Goal: Transaction & Acquisition: Purchase product/service

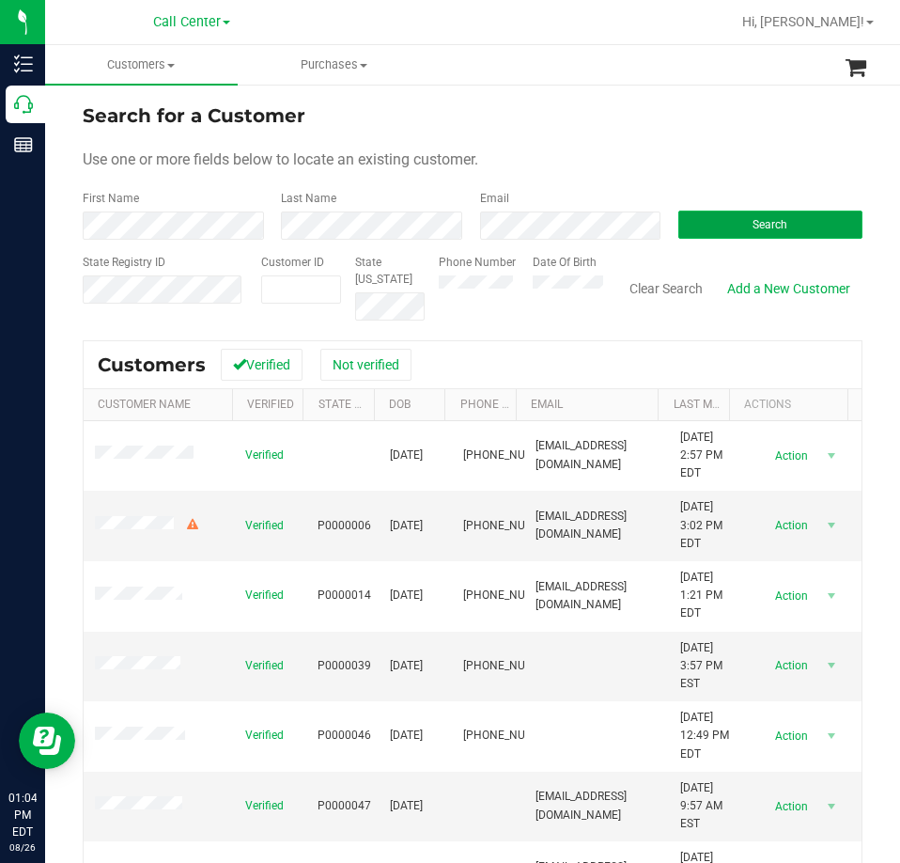
click at [684, 227] on button "Search" at bounding box center [771, 225] width 184 height 28
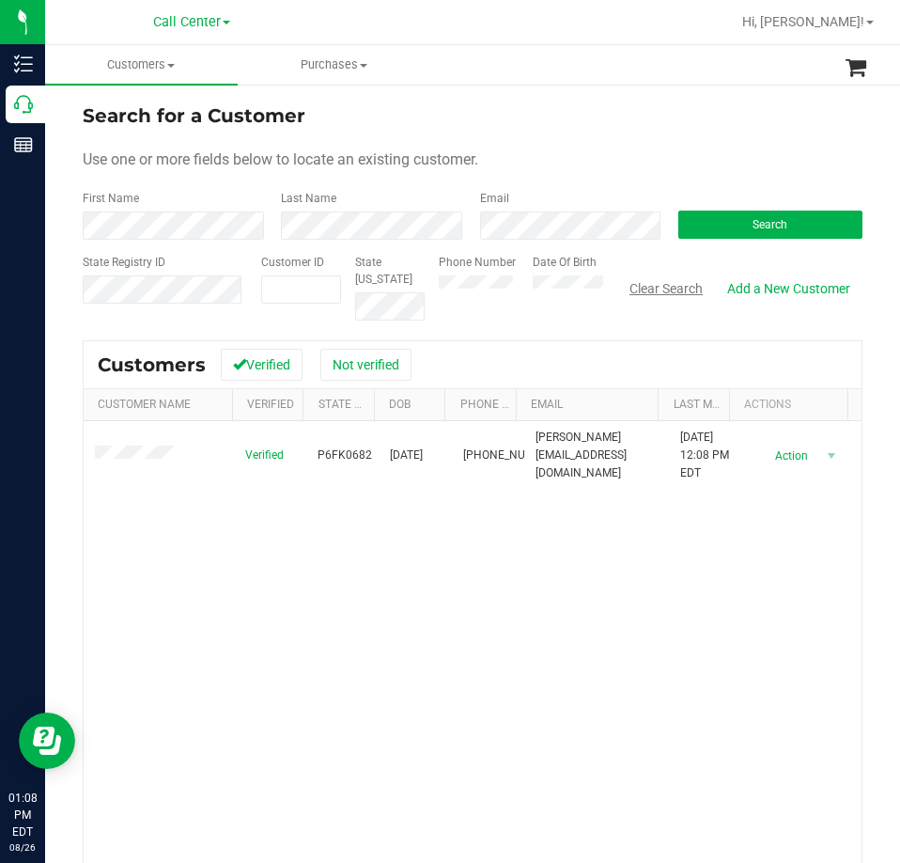
drag, startPoint x: 658, startPoint y: 289, endPoint x: 638, endPoint y: 305, distance: 25.4
click at [658, 289] on button "Clear Search" at bounding box center [667, 289] width 98 height 32
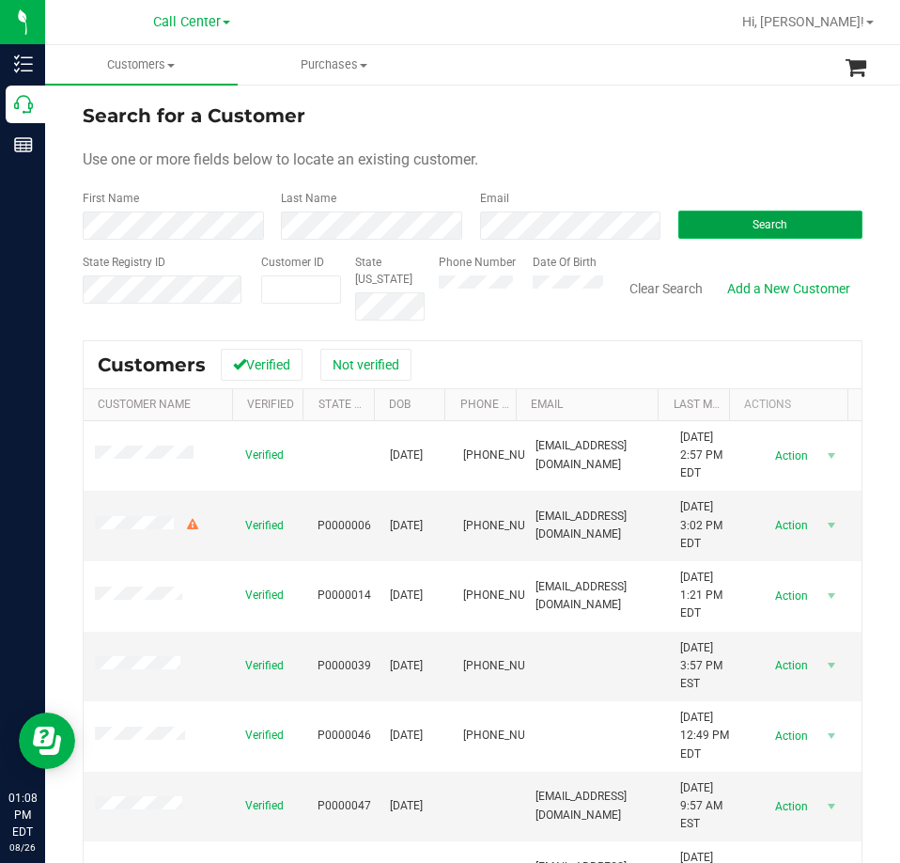
click at [696, 228] on button "Search" at bounding box center [771, 225] width 184 height 28
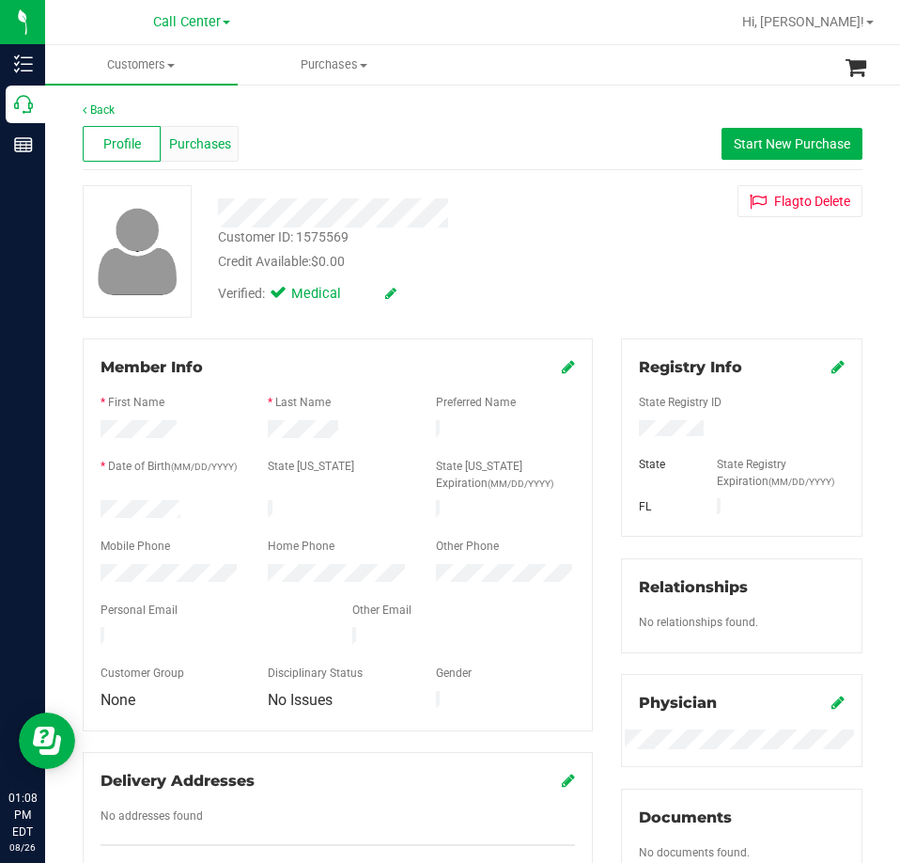
click at [215, 138] on span "Purchases" at bounding box center [200, 144] width 62 height 20
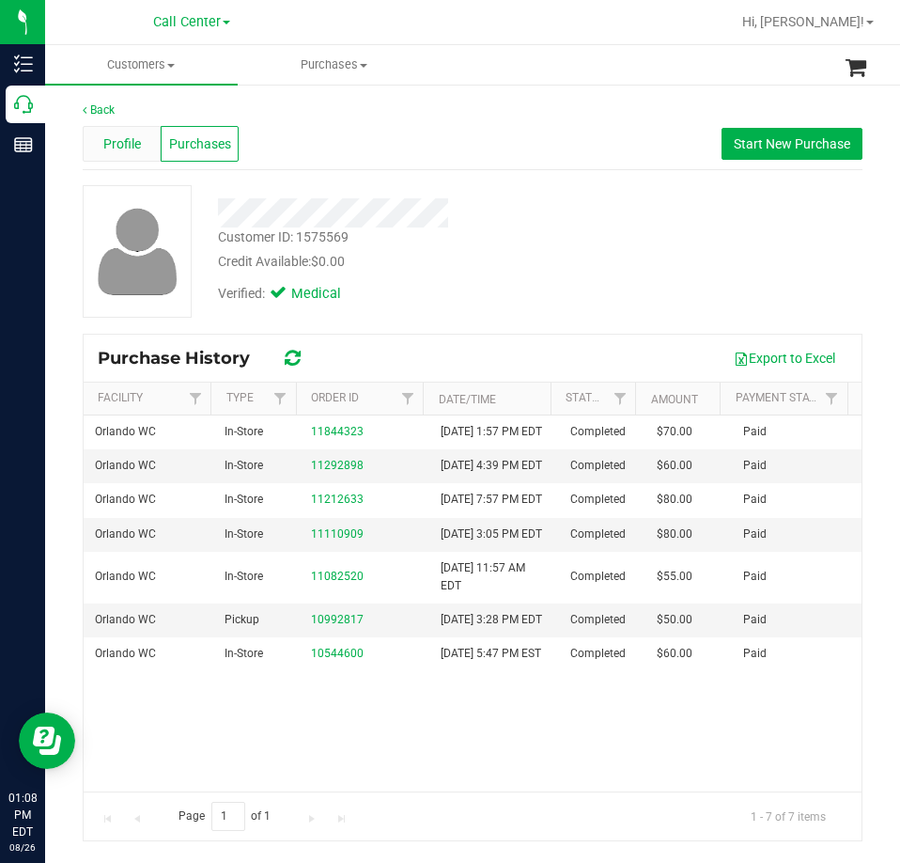
click at [112, 145] on span "Profile" at bounding box center [122, 144] width 38 height 20
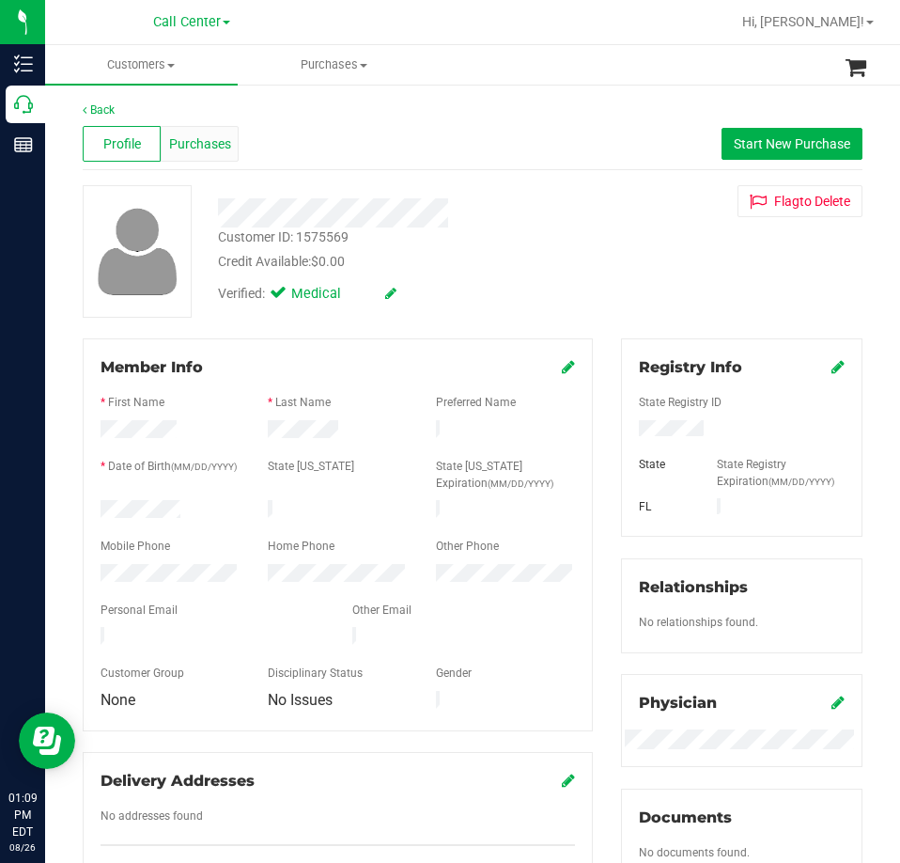
click at [203, 149] on span "Purchases" at bounding box center [200, 144] width 62 height 20
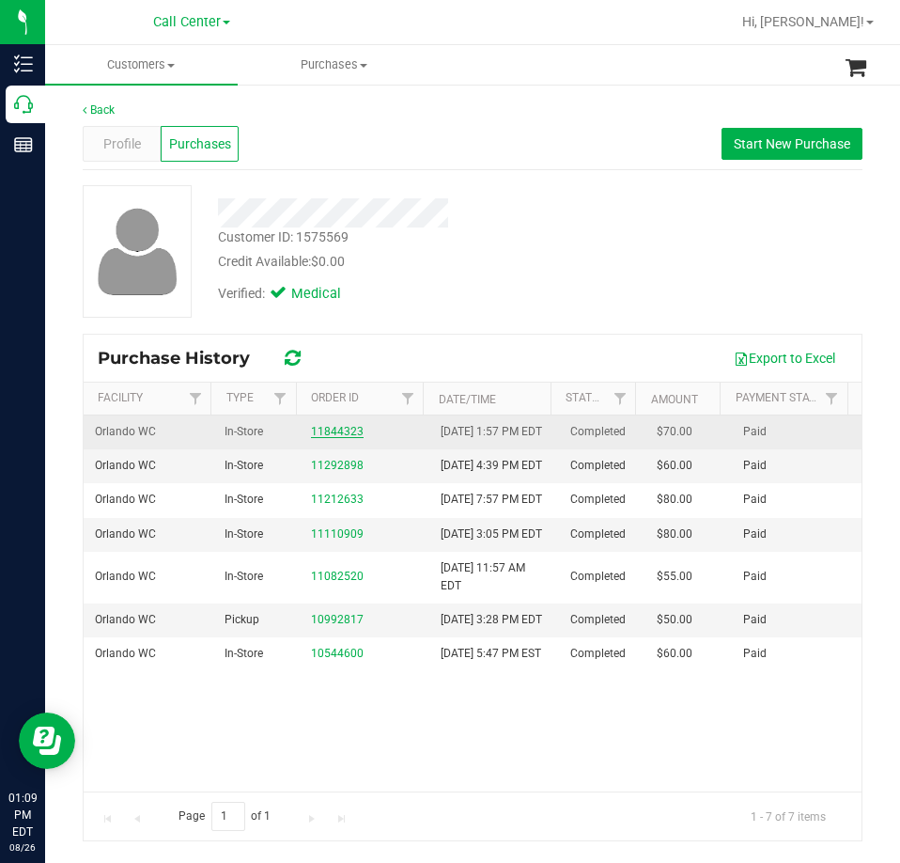
click at [320, 438] on link "11844323" at bounding box center [337, 431] width 53 height 13
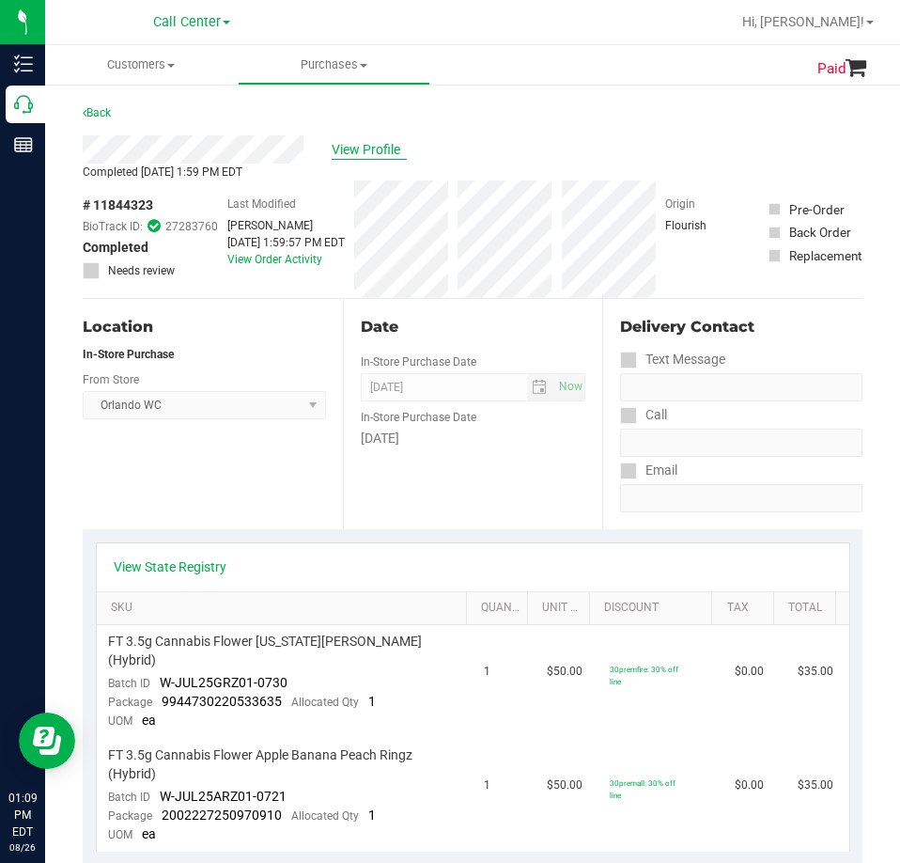
click at [373, 147] on span "View Profile" at bounding box center [369, 150] width 75 height 20
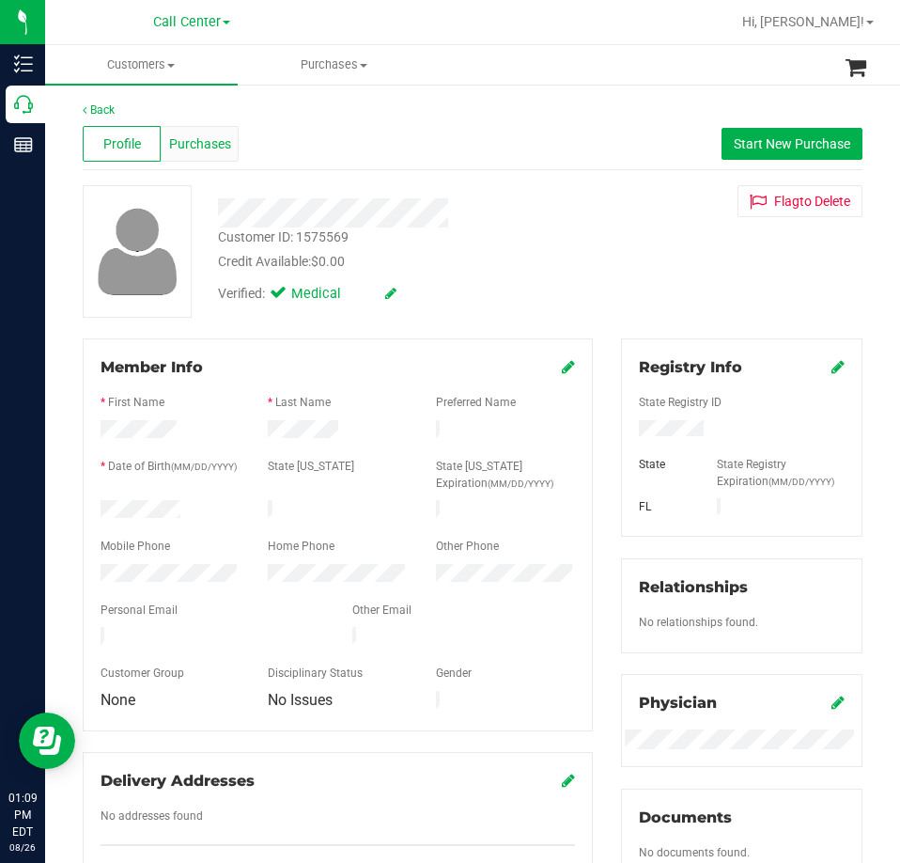
click at [218, 144] on span "Purchases" at bounding box center [200, 144] width 62 height 20
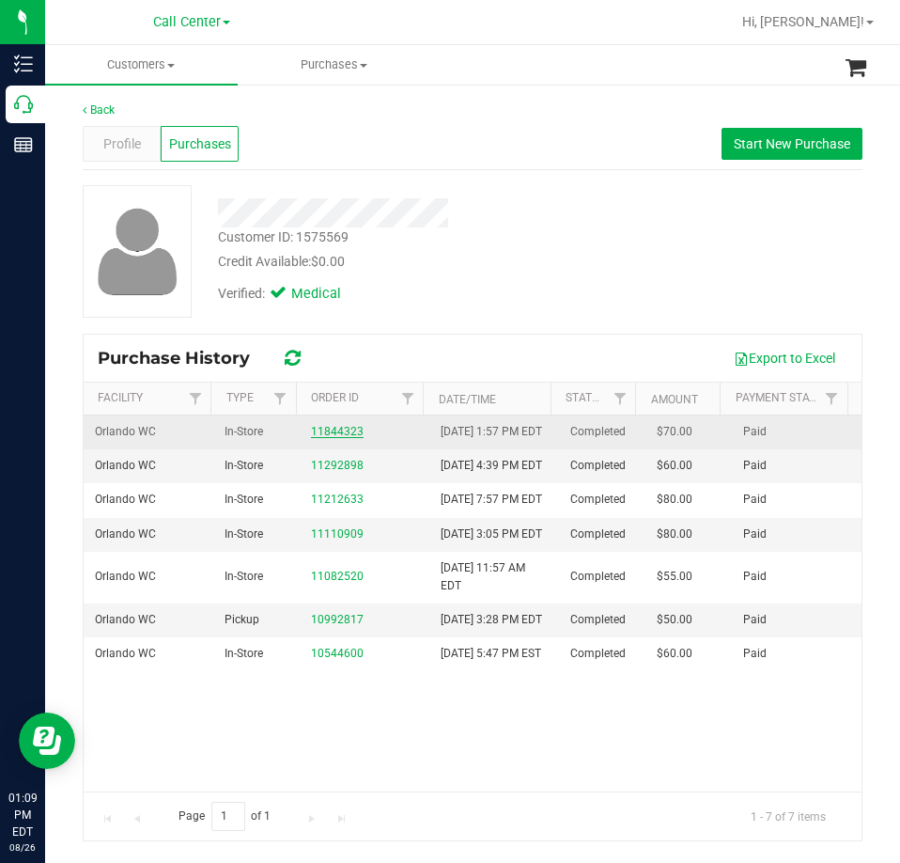
click at [322, 438] on link "11844323" at bounding box center [337, 431] width 53 height 13
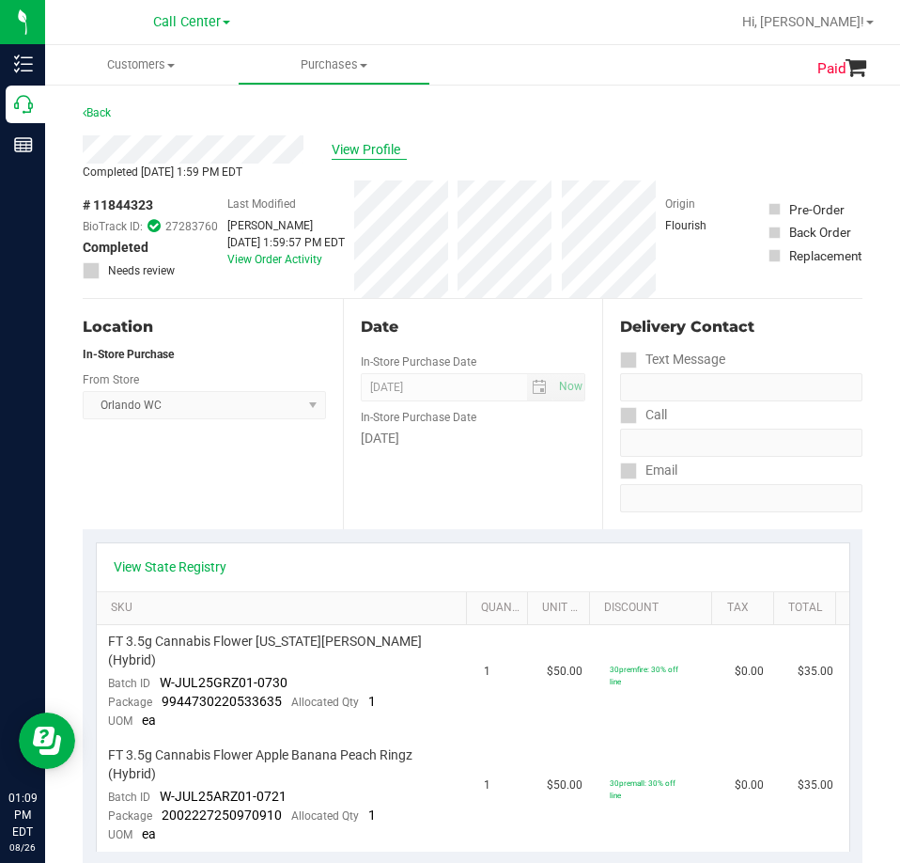
click at [381, 146] on span "View Profile" at bounding box center [369, 150] width 75 height 20
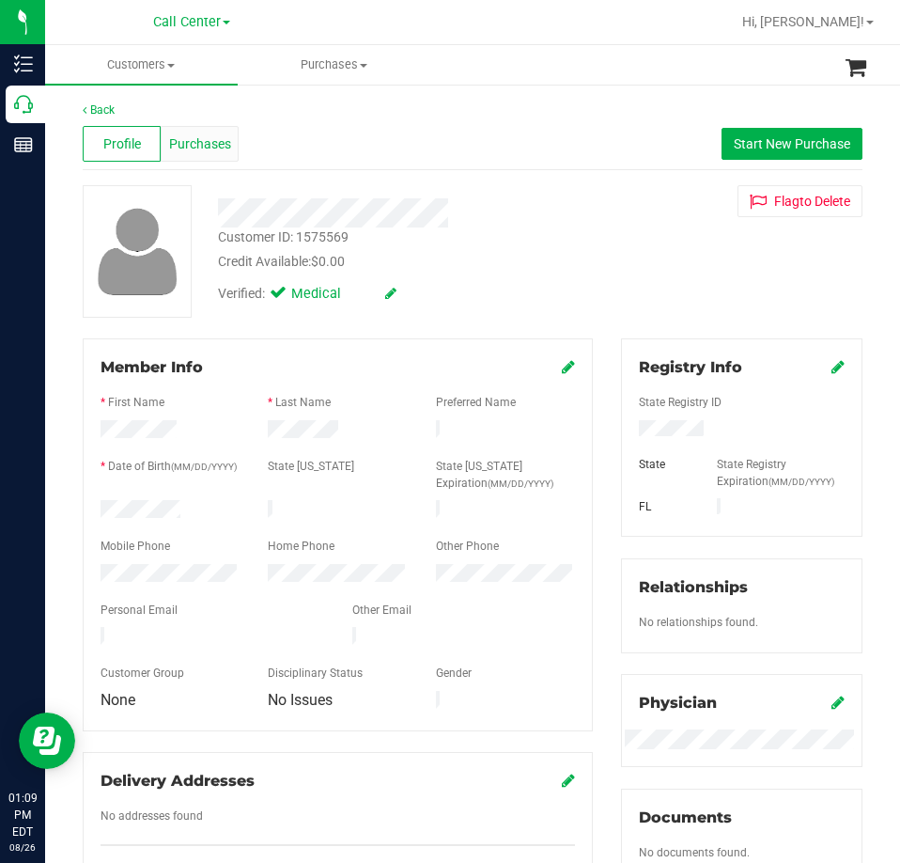
click at [201, 152] on span "Purchases" at bounding box center [200, 144] width 62 height 20
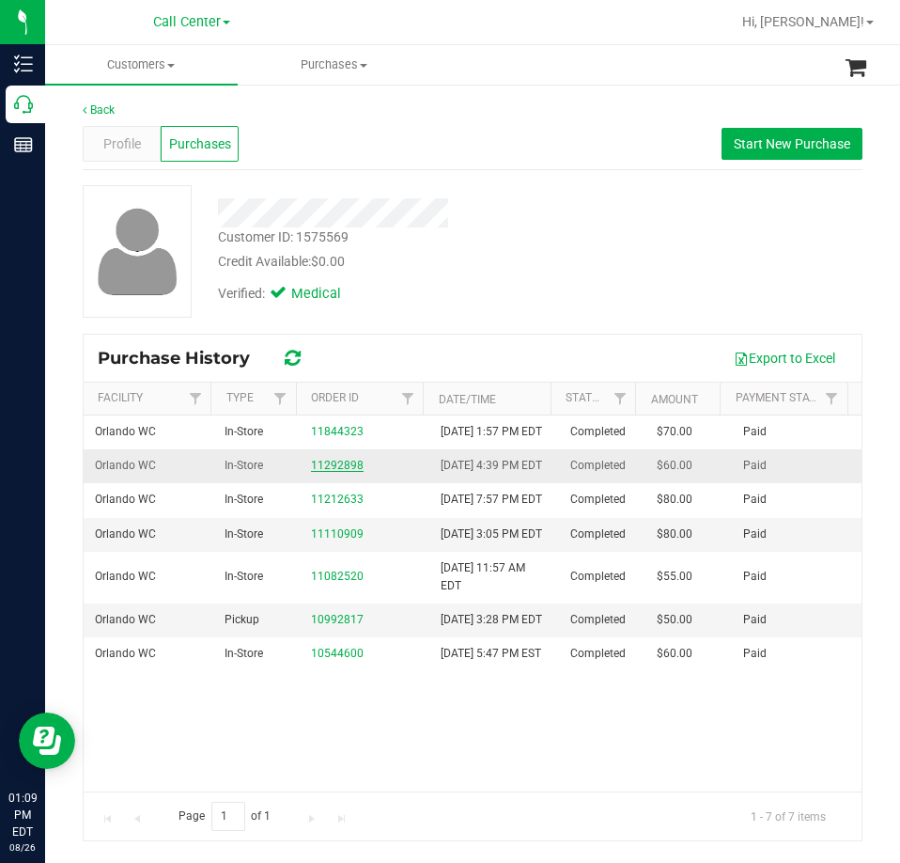
click at [352, 472] on link "11292898" at bounding box center [337, 465] width 53 height 13
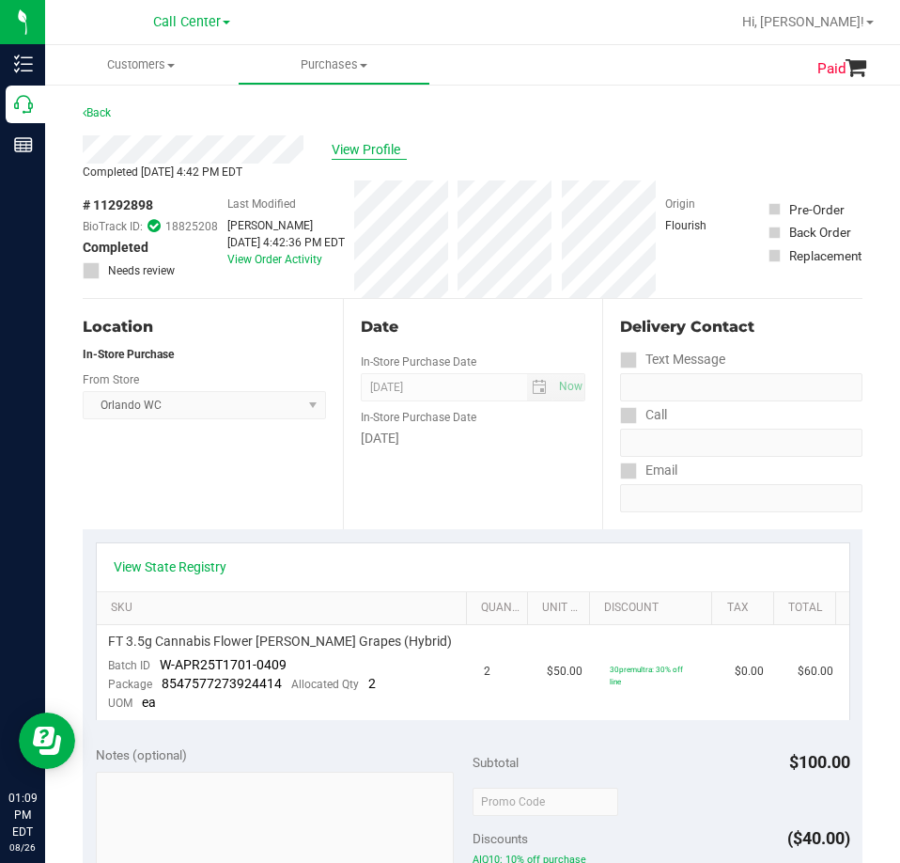
click at [362, 153] on span "View Profile" at bounding box center [369, 150] width 75 height 20
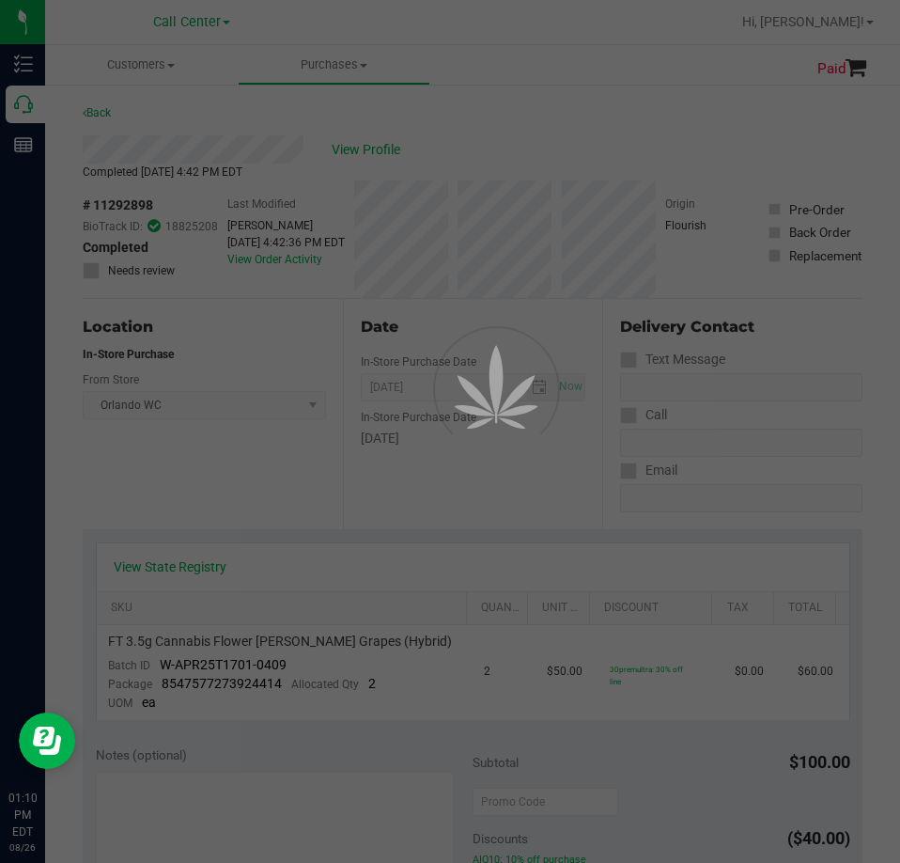
click at [343, 149] on div at bounding box center [450, 431] width 900 height 863
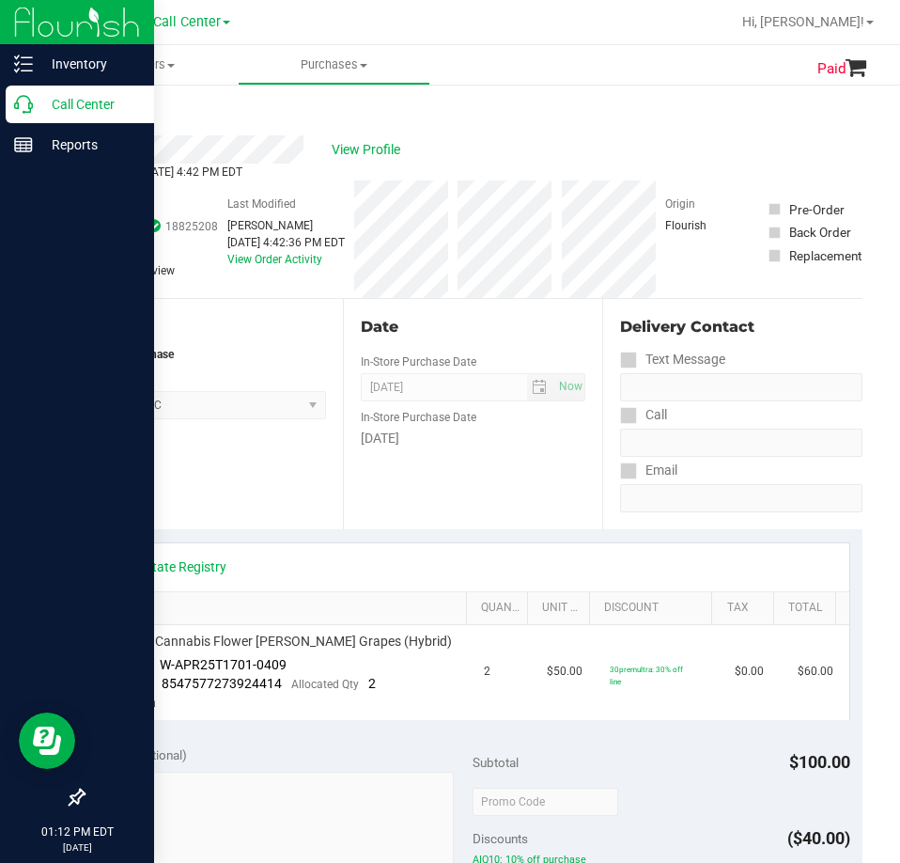
click at [42, 105] on p "Call Center" at bounding box center [89, 104] width 113 height 23
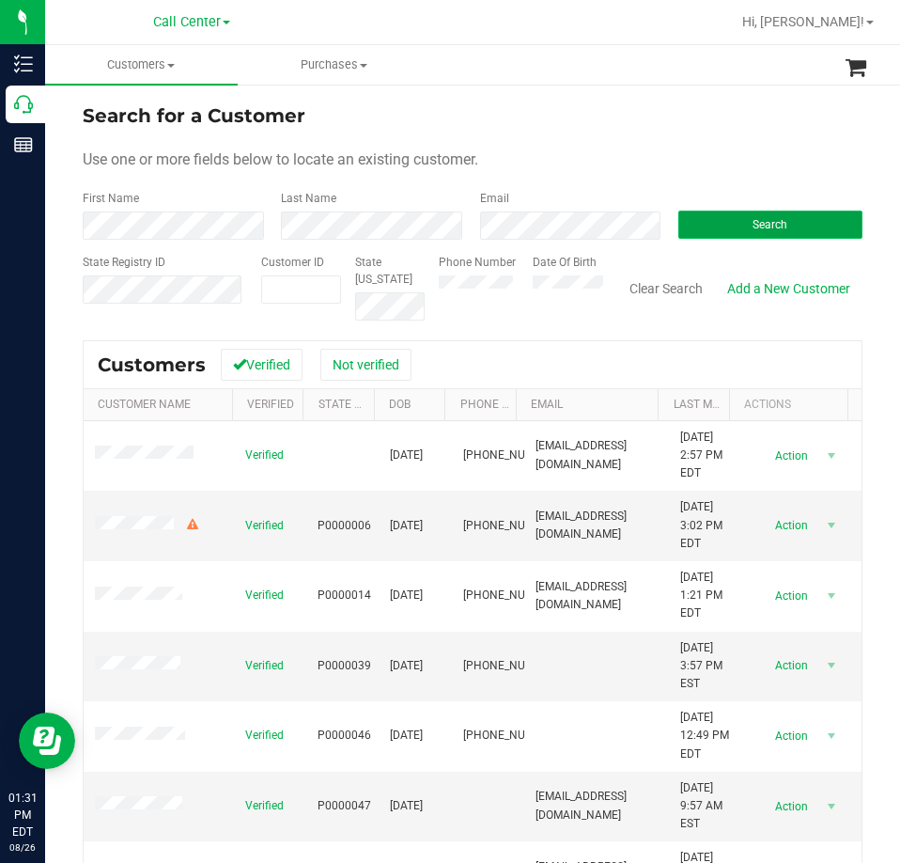
click at [722, 236] on button "Search" at bounding box center [771, 225] width 184 height 28
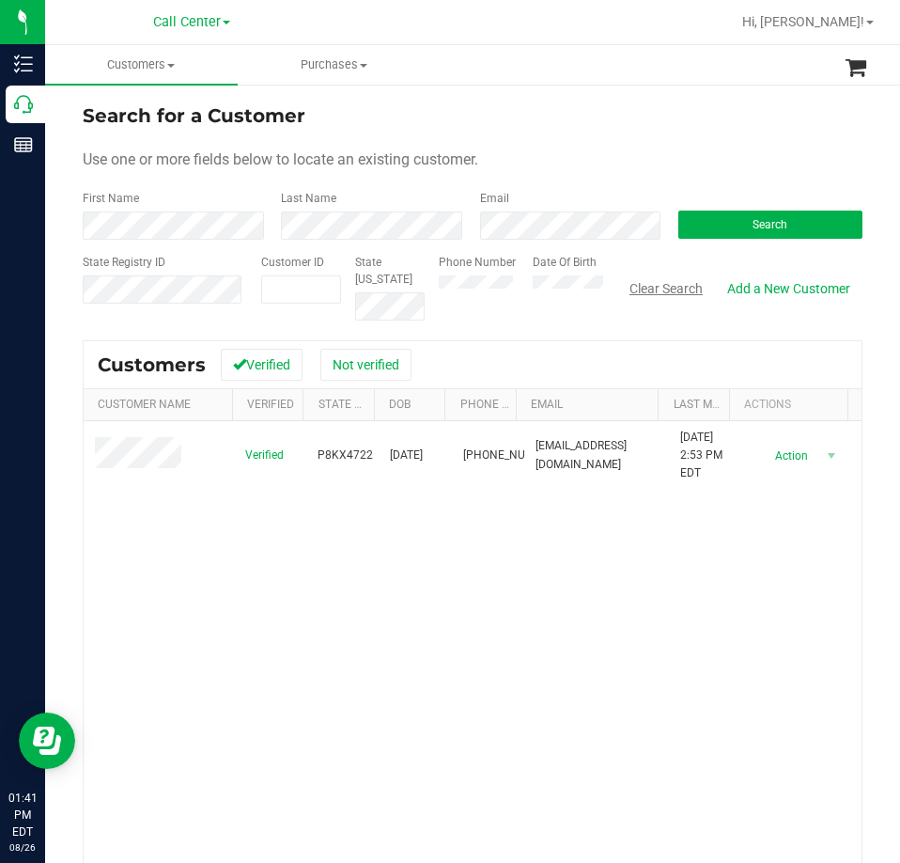
click at [621, 289] on button "Clear Search" at bounding box center [667, 289] width 98 height 32
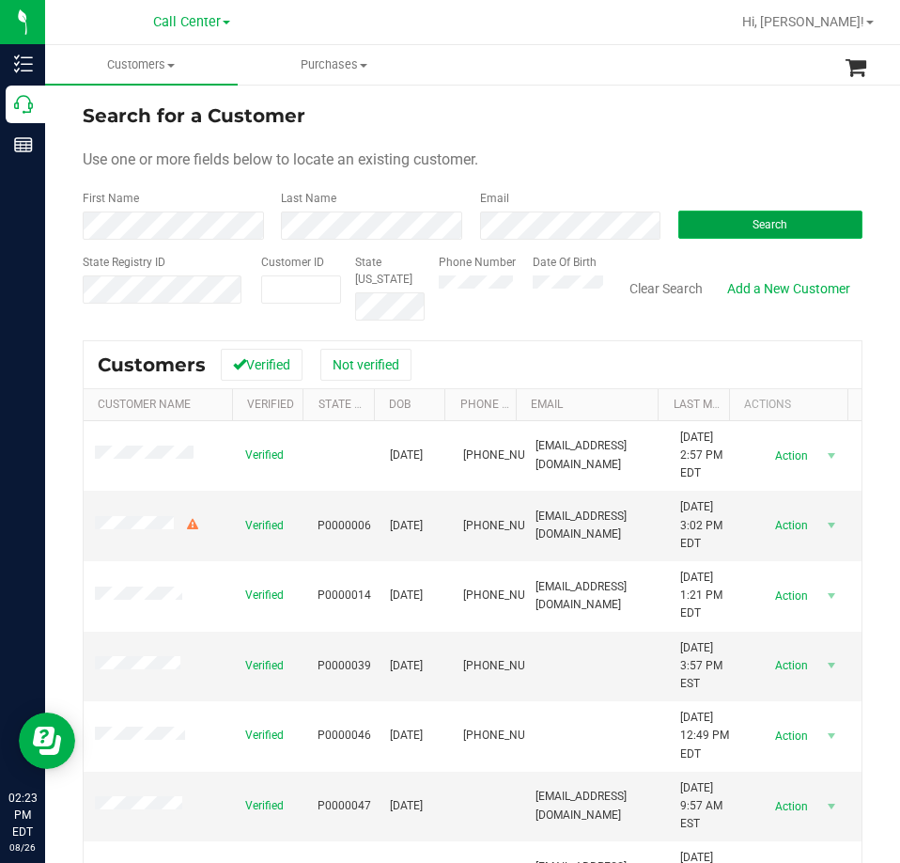
click at [708, 227] on button "Search" at bounding box center [771, 225] width 184 height 28
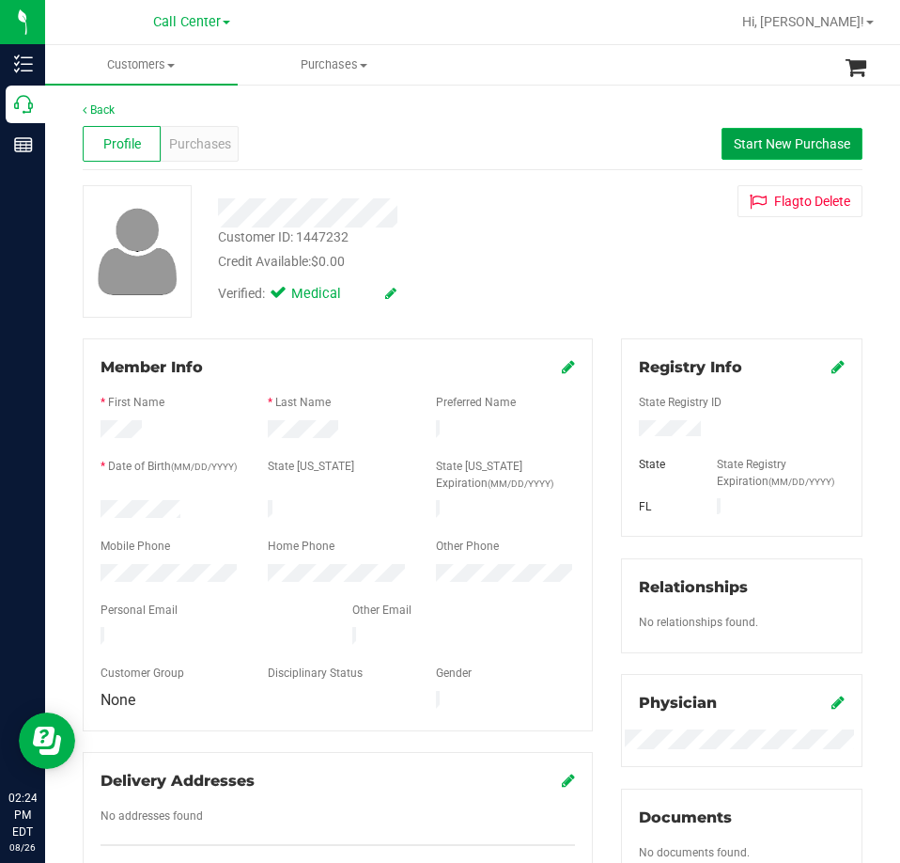
click at [773, 133] on button "Start New Purchase" at bounding box center [792, 144] width 141 height 32
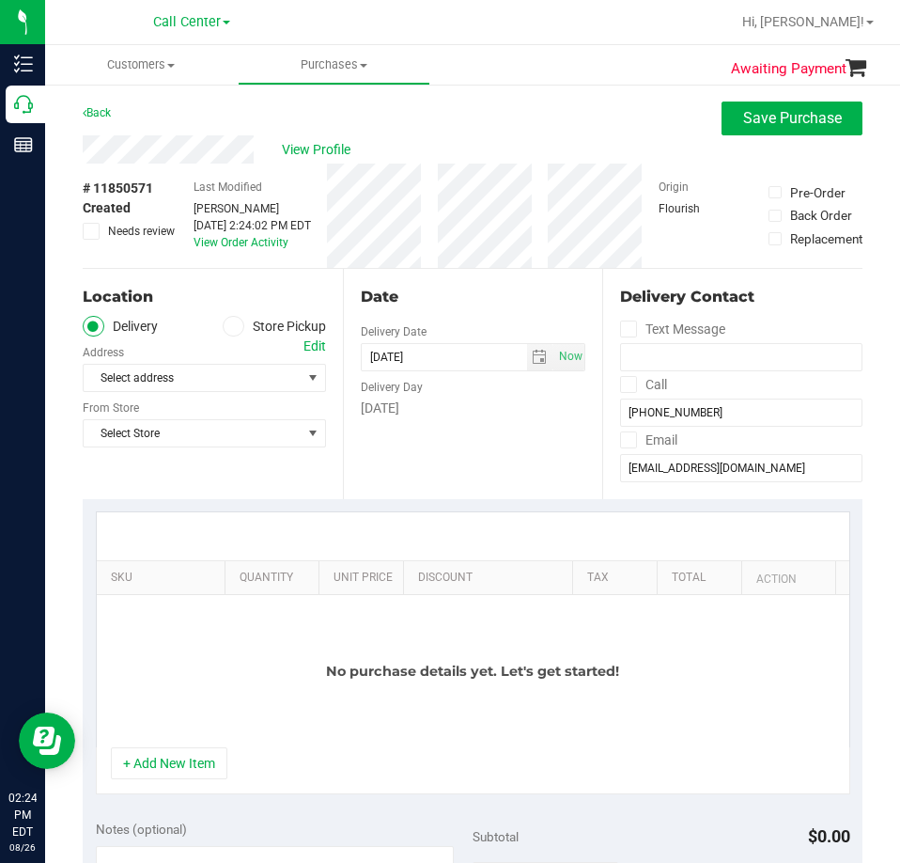
click at [228, 301] on div "Location" at bounding box center [204, 297] width 243 height 23
click at [241, 317] on label "Store Pickup" at bounding box center [274, 327] width 103 height 22
click at [0, 0] on input "Store Pickup" at bounding box center [0, 0] width 0 height 0
click at [209, 388] on span "Select Store" at bounding box center [193, 378] width 218 height 26
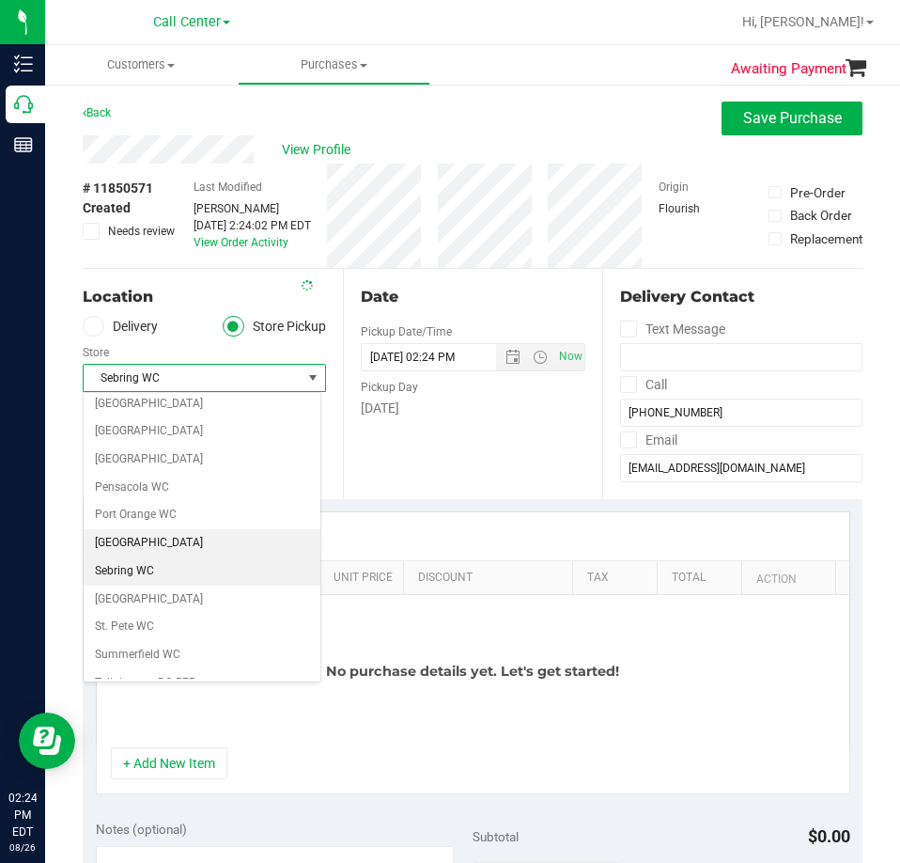
scroll to position [1201, 0]
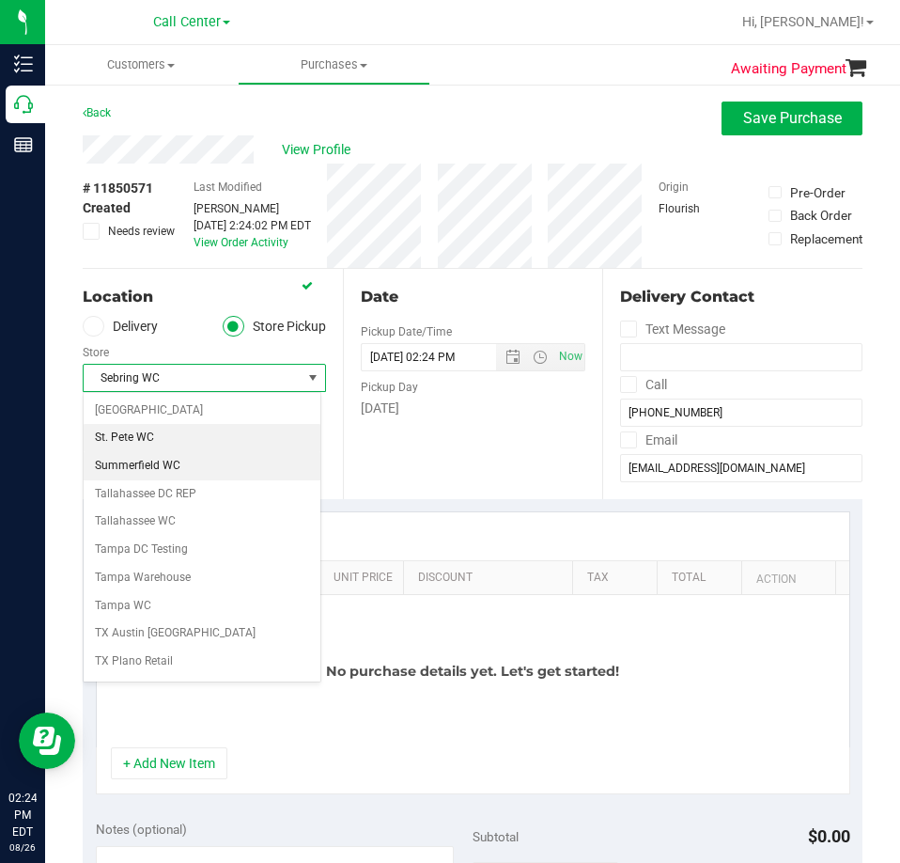
click at [162, 461] on li "Summerfield WC" at bounding box center [202, 466] width 237 height 28
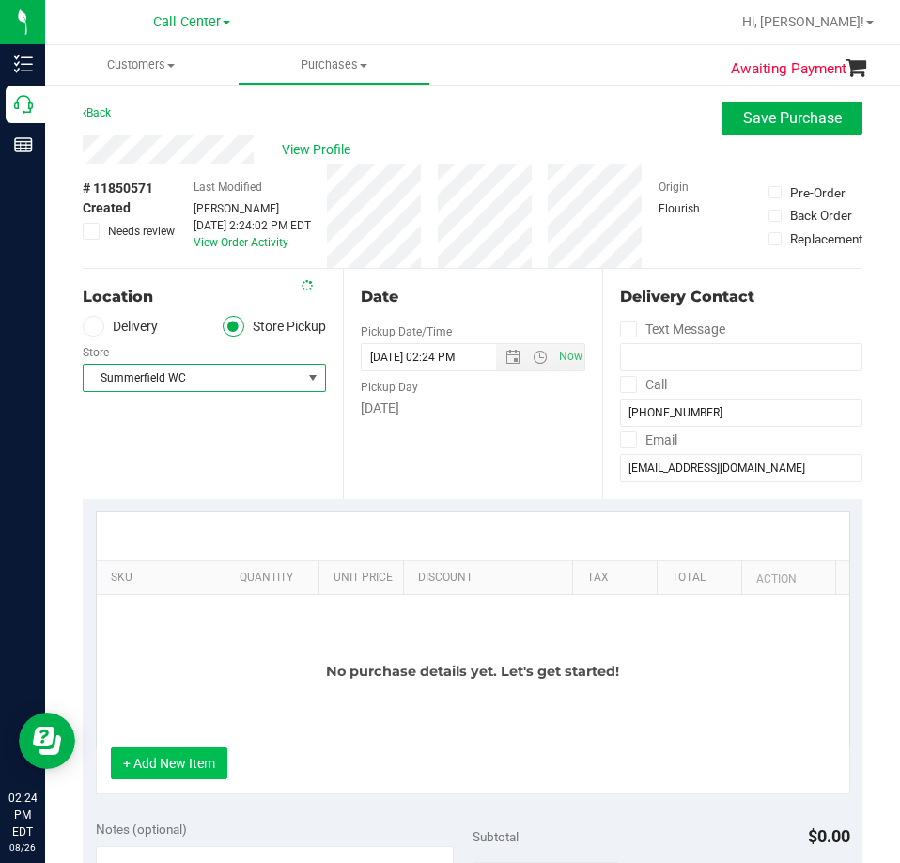
click at [153, 765] on button "+ Add New Item" at bounding box center [169, 763] width 117 height 32
drag, startPoint x: 167, startPoint y: 743, endPoint x: 172, endPoint y: 758, distance: 15.8
click at [167, 743] on div "No purchase details yet. Let's get started!" at bounding box center [473, 671] width 753 height 152
click at [174, 761] on button "+ Add New Item" at bounding box center [169, 763] width 117 height 32
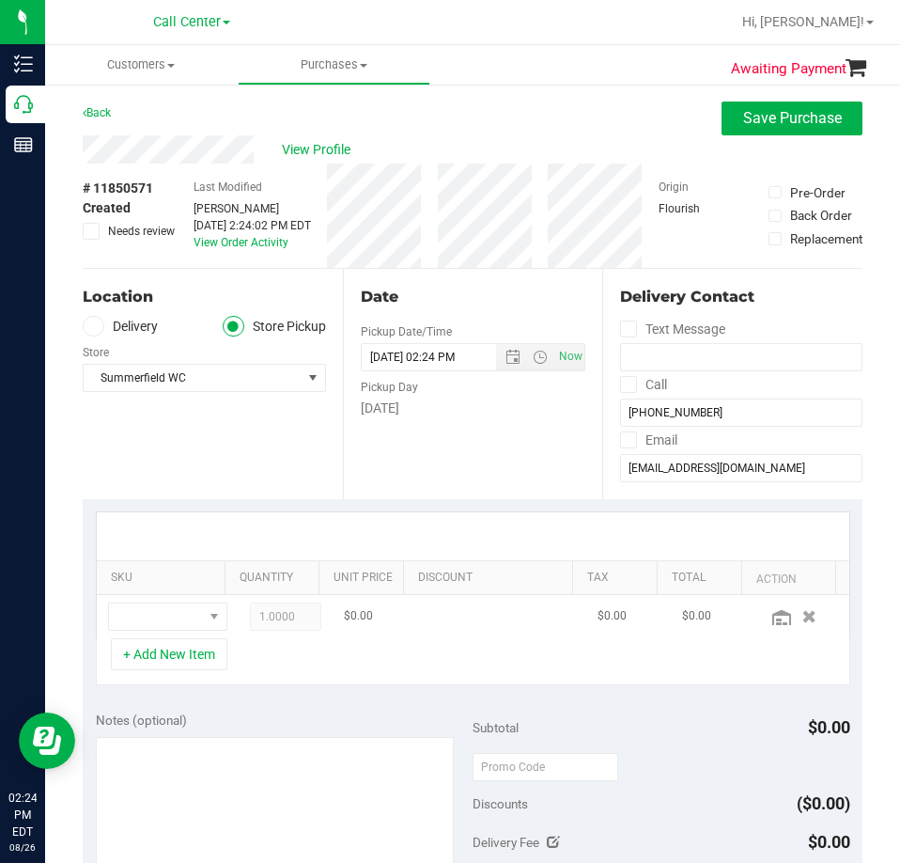
click at [157, 632] on td at bounding box center [168, 616] width 142 height 43
click at [159, 617] on span "NO DATA FOUND" at bounding box center [156, 616] width 94 height 26
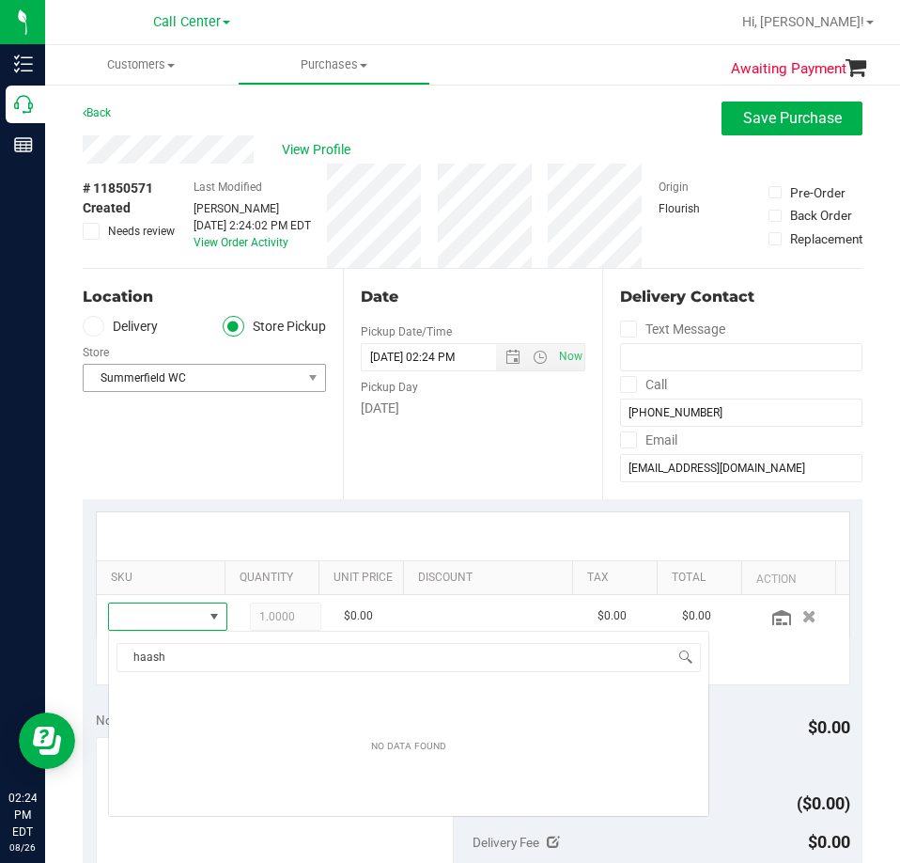
scroll to position [0, 0]
drag, startPoint x: 154, startPoint y: 659, endPoint x: 193, endPoint y: 653, distance: 38.9
click at [153, 659] on input "haash" at bounding box center [409, 657] width 585 height 29
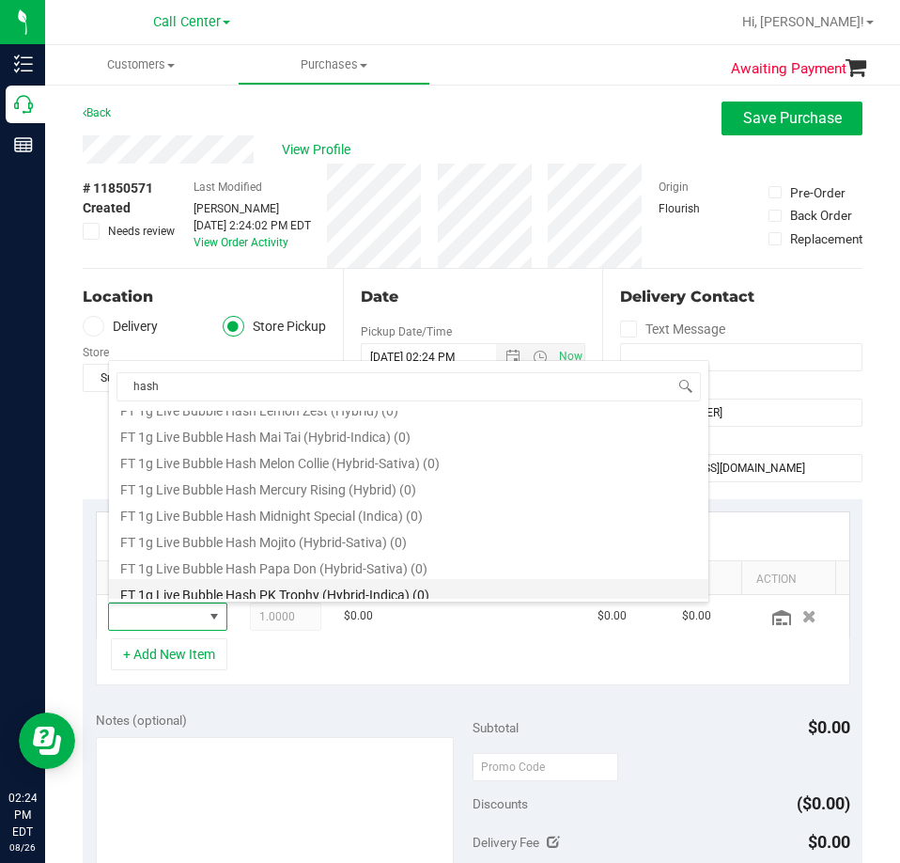
scroll to position [1128, 0]
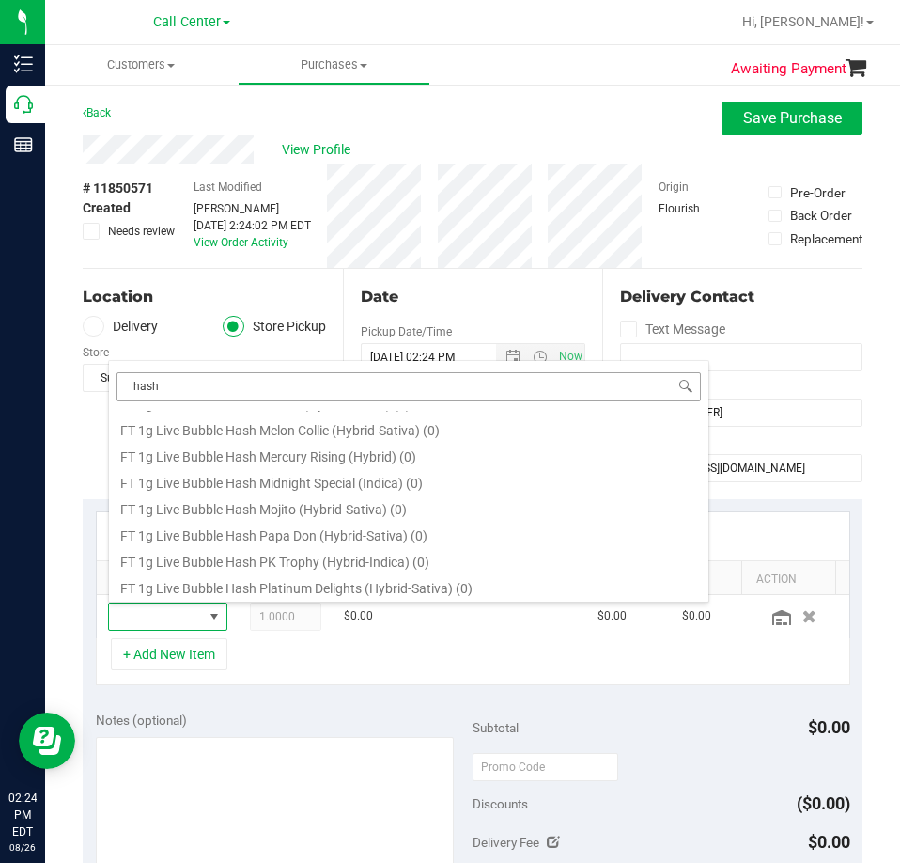
click at [129, 384] on input "hash" at bounding box center [409, 386] width 585 height 29
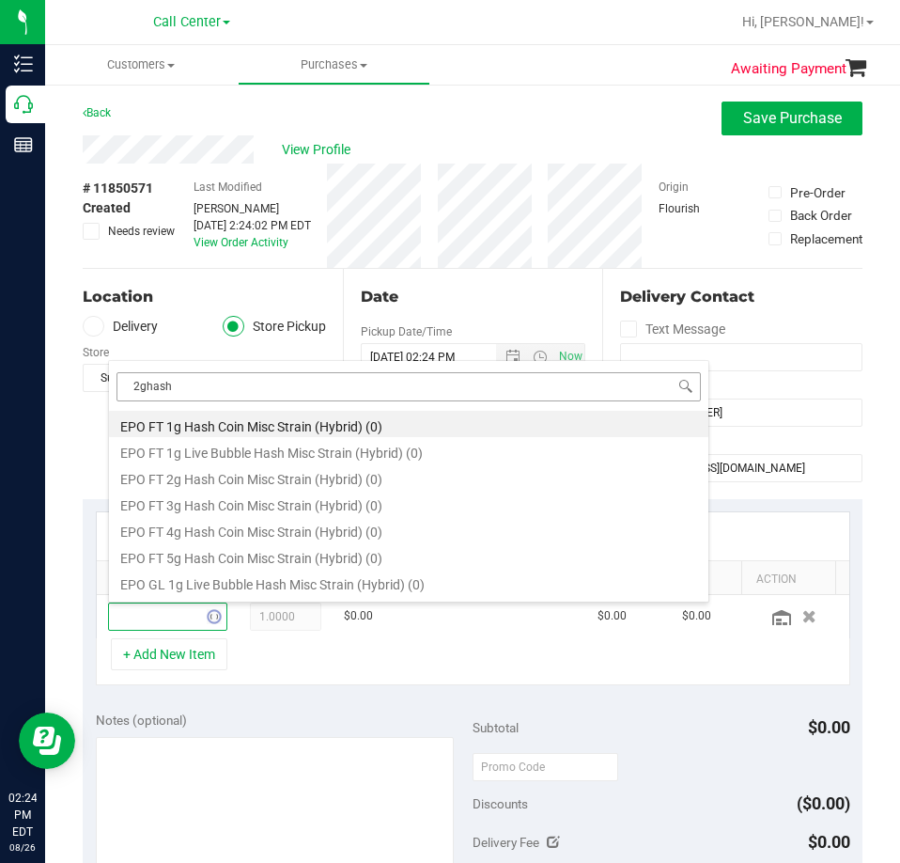
type input "2g hash"
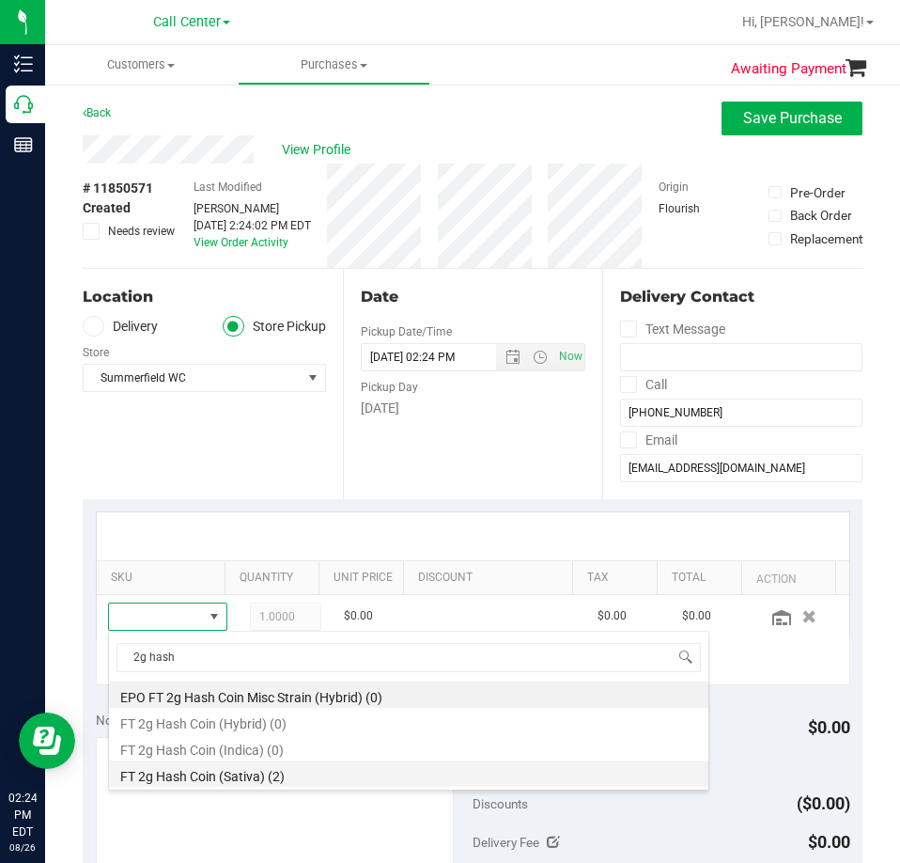
click at [258, 780] on li "FT 2g Hash Coin (Sativa) (2)" at bounding box center [409, 773] width 600 height 26
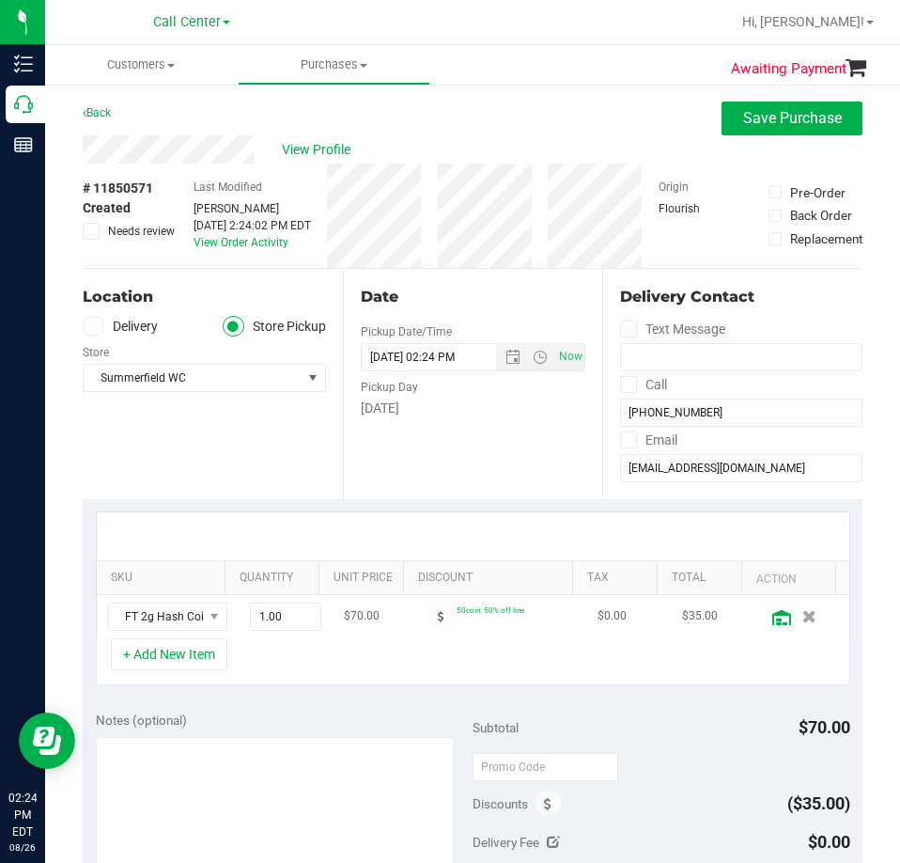
click at [773, 618] on icon at bounding box center [782, 617] width 19 height 15
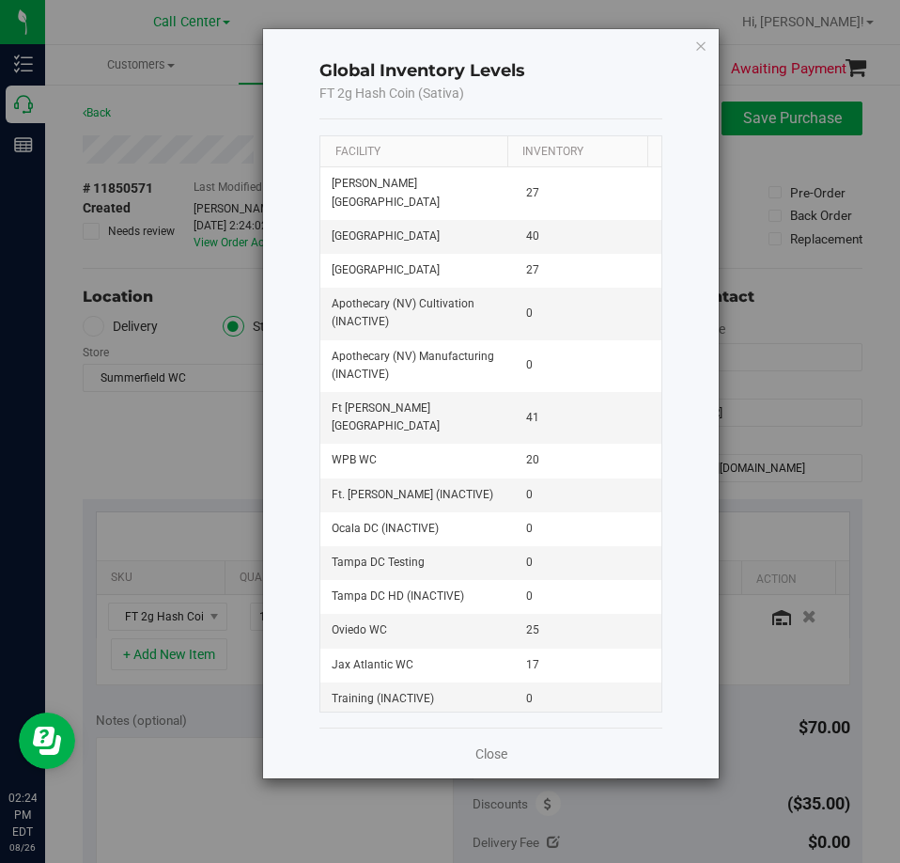
click at [444, 155] on th "Facility" at bounding box center [414, 152] width 187 height 32
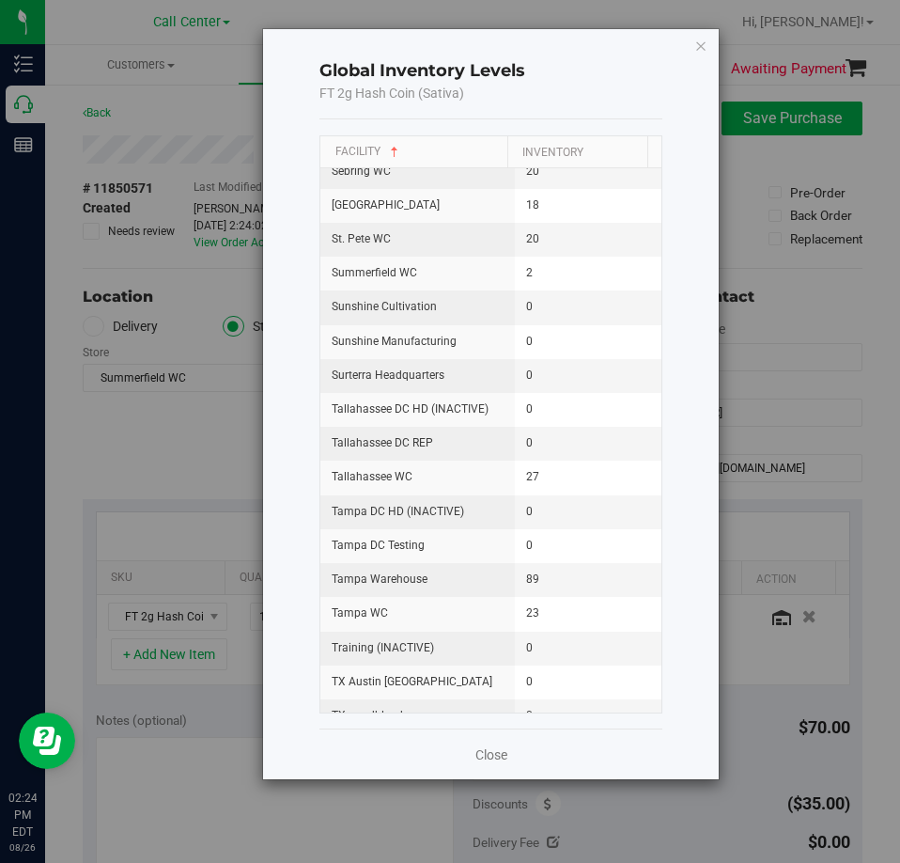
scroll to position [2162, 0]
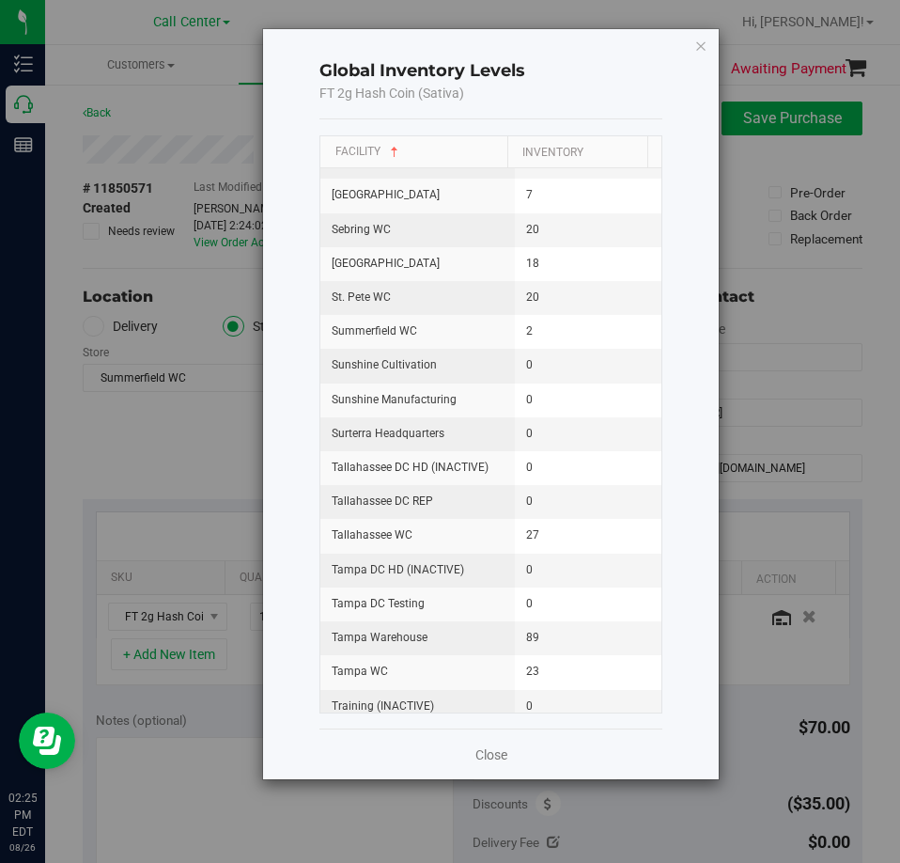
click at [492, 744] on cancel-button "Close" at bounding box center [492, 754] width 32 height 20
click at [507, 763] on link "Close" at bounding box center [492, 754] width 32 height 19
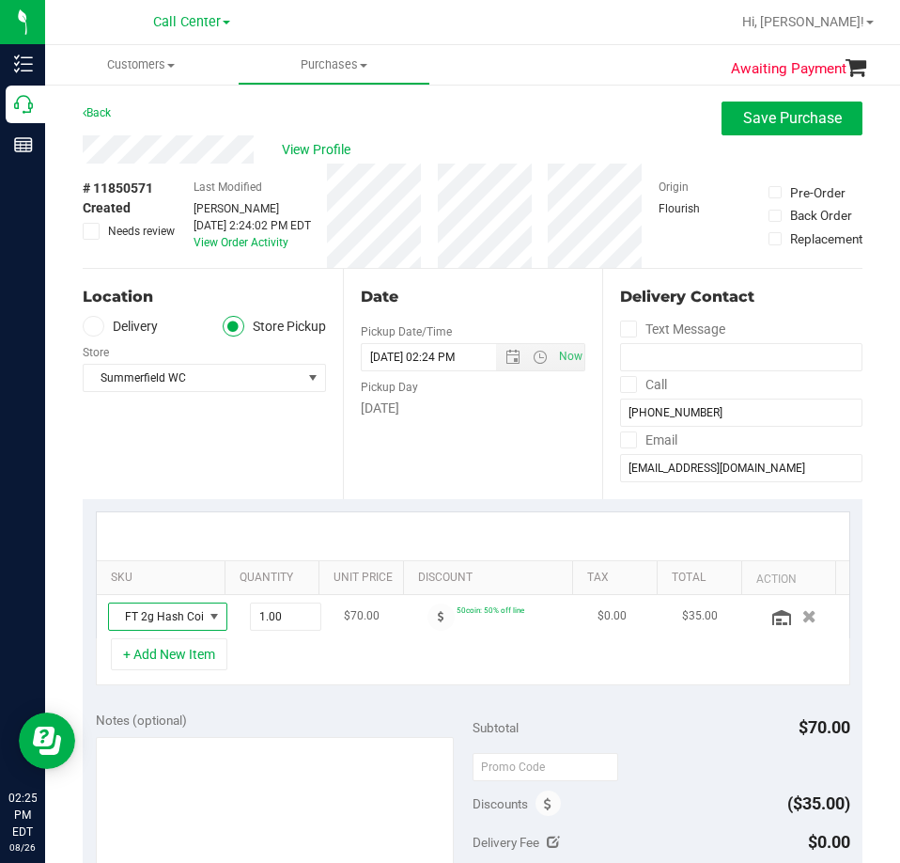
click at [151, 614] on span "FT 2g Hash Coin (Sativa)" at bounding box center [156, 616] width 94 height 26
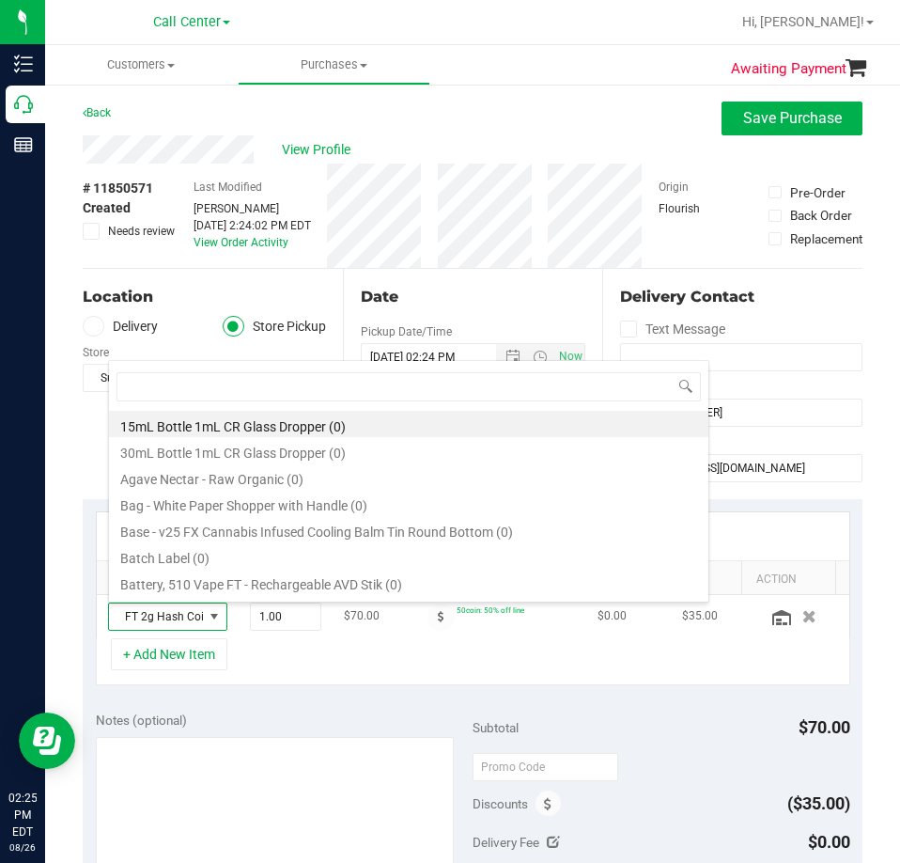
scroll to position [28, 77]
type input "ft 2g hash"
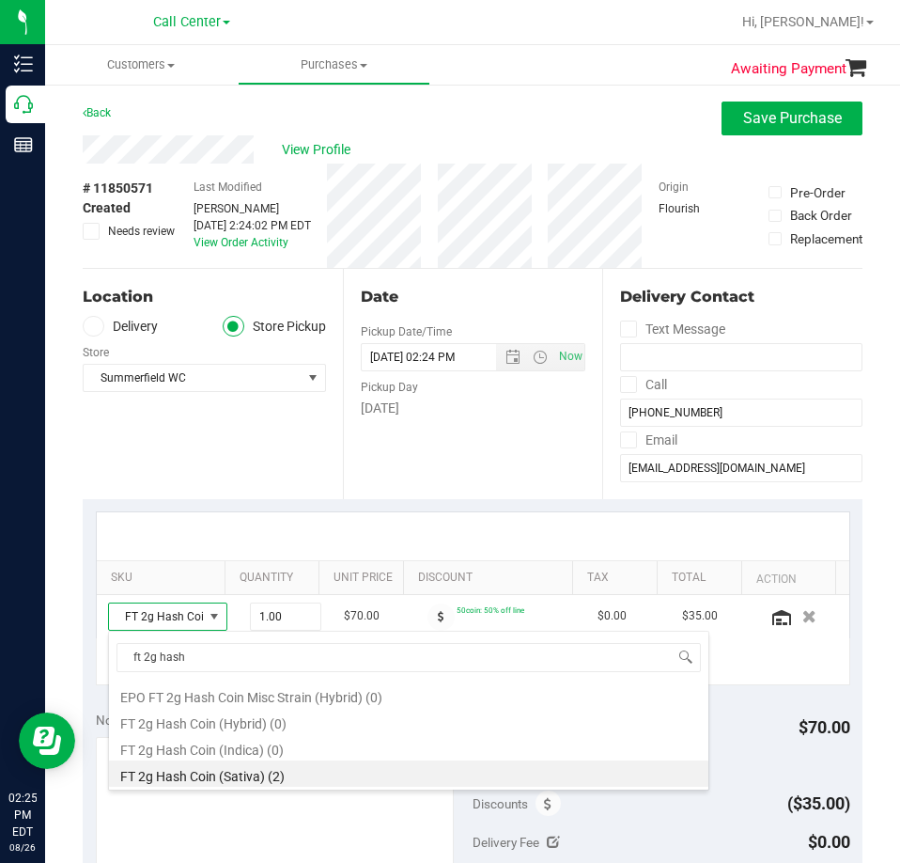
click at [252, 776] on li "FT 2g Hash Coin (Sativa) (2)" at bounding box center [409, 773] width 600 height 26
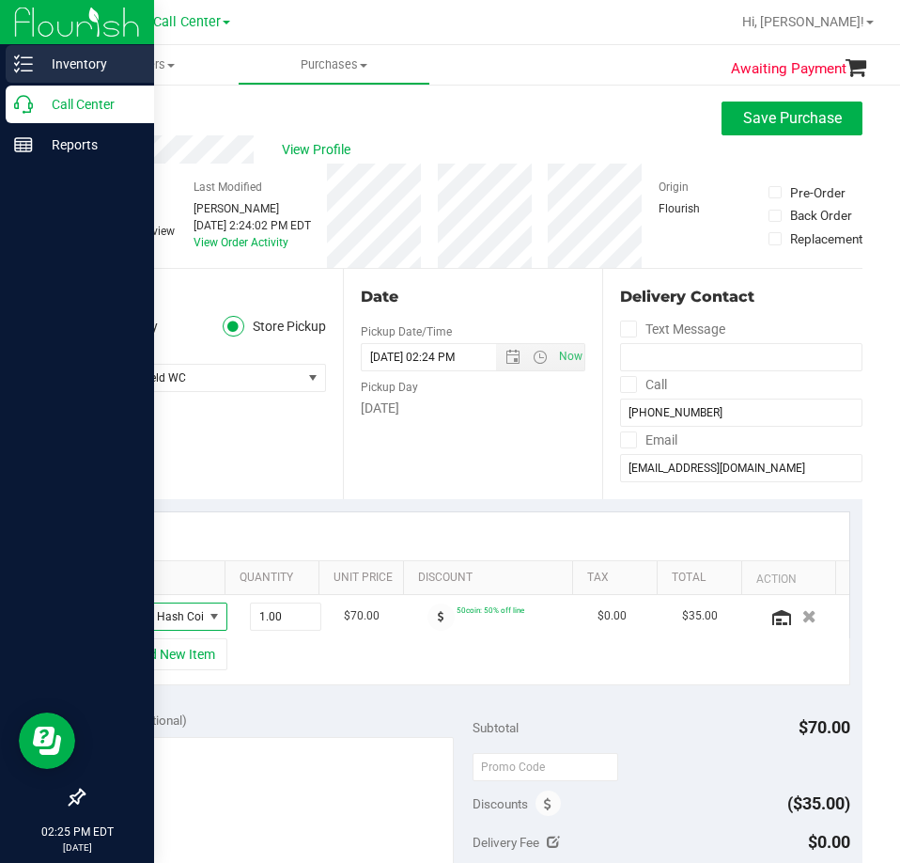
click at [17, 62] on icon at bounding box center [23, 64] width 19 height 19
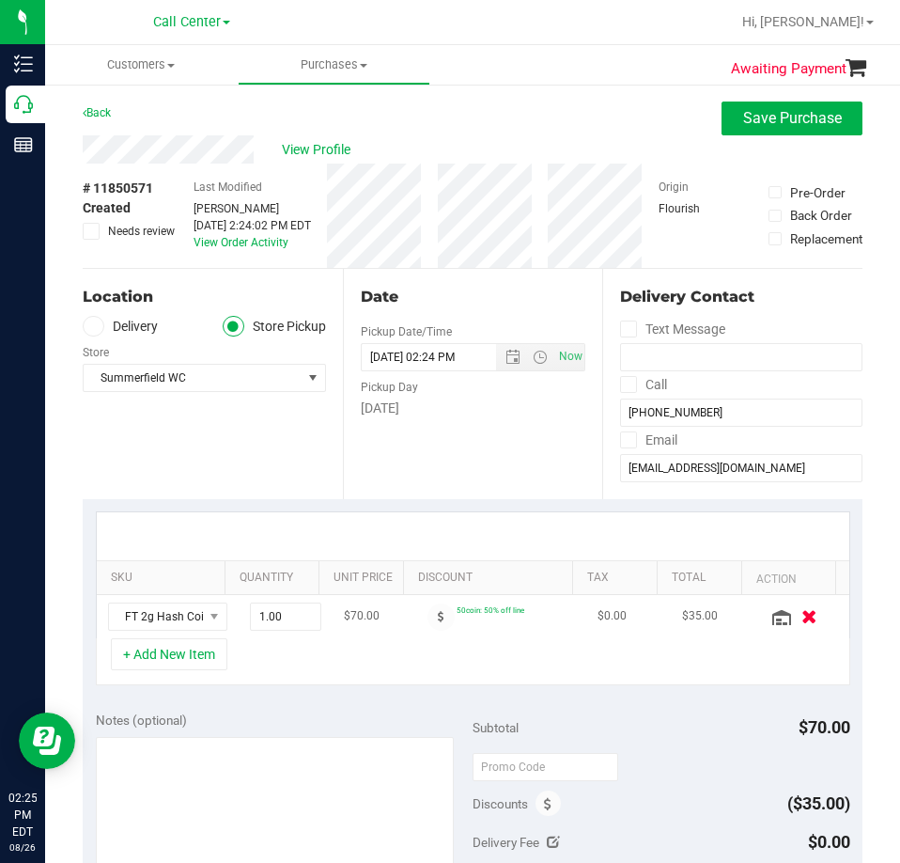
click at [802, 616] on icon "button" at bounding box center [810, 616] width 16 height 14
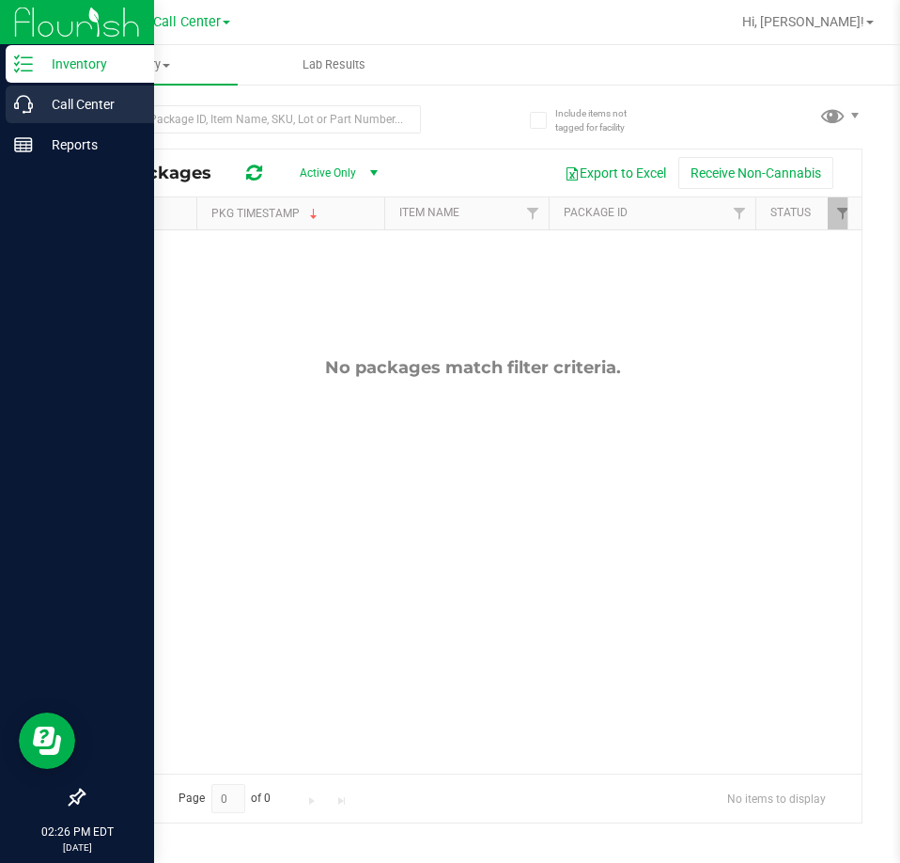
click at [34, 96] on p "Call Center" at bounding box center [89, 104] width 113 height 23
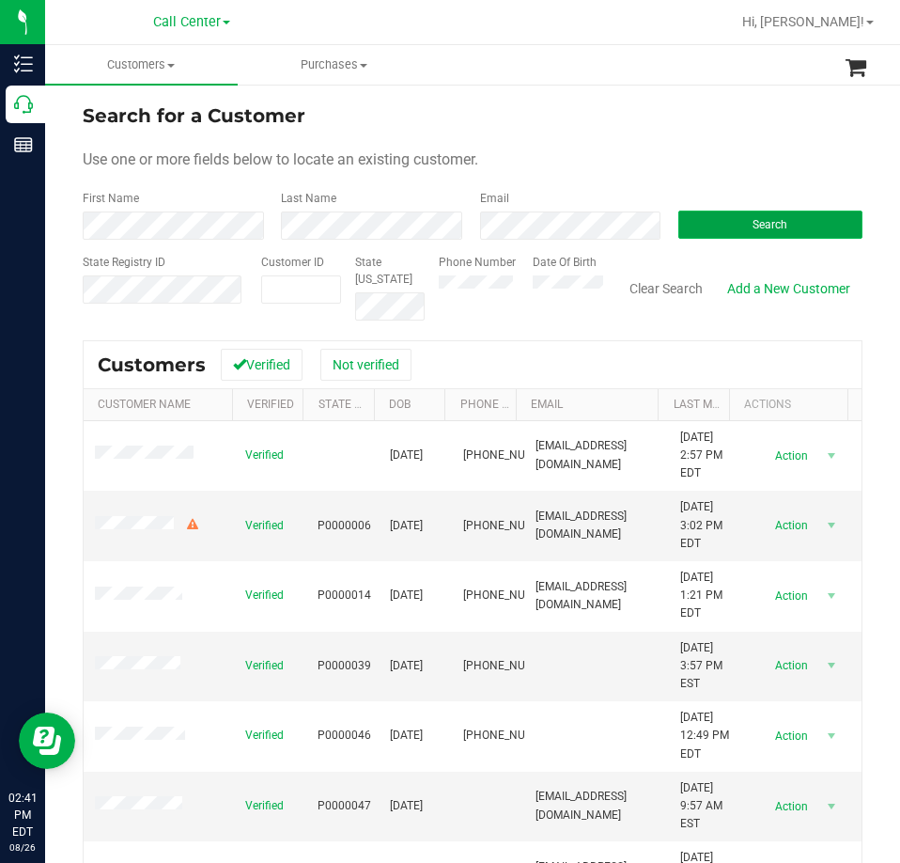
drag, startPoint x: 744, startPoint y: 222, endPoint x: 727, endPoint y: 222, distance: 17.9
click at [753, 222] on span "Search" at bounding box center [770, 224] width 35 height 13
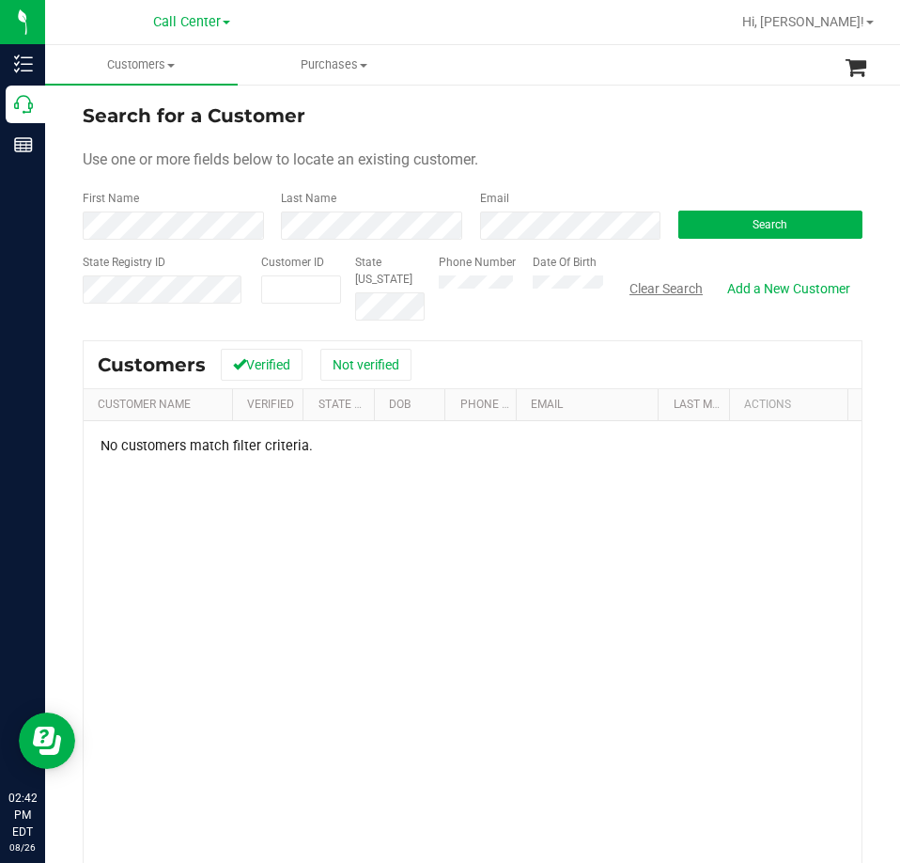
click at [665, 284] on button "Clear Search" at bounding box center [667, 289] width 98 height 32
